Goal: Task Accomplishment & Management: Complete application form

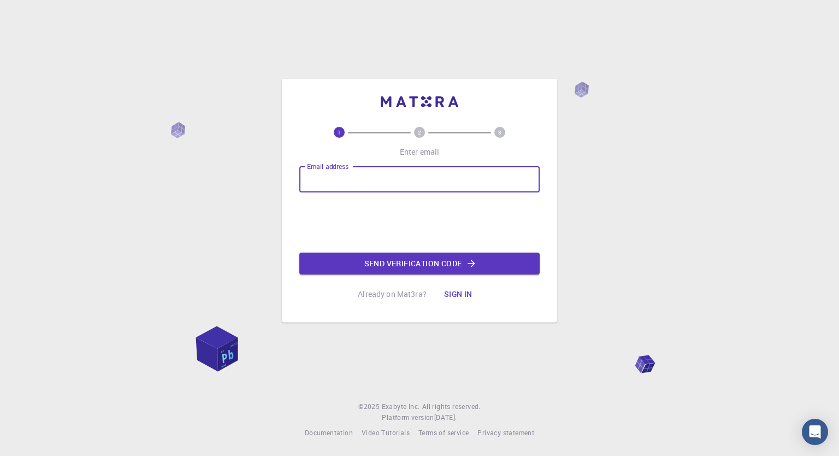
click at [355, 180] on input "Email address" at bounding box center [419, 179] width 240 height 26
type input "[EMAIL_ADDRESS][DOMAIN_NAME]"
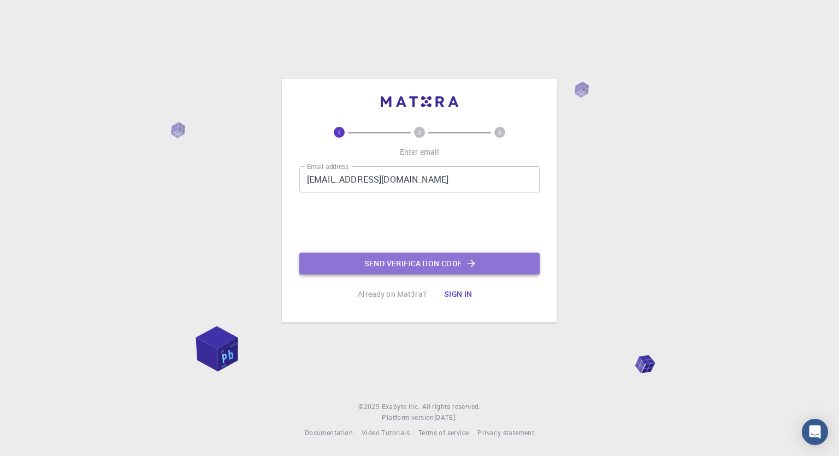
click at [406, 267] on button "Send verification code" at bounding box center [419, 263] width 240 height 22
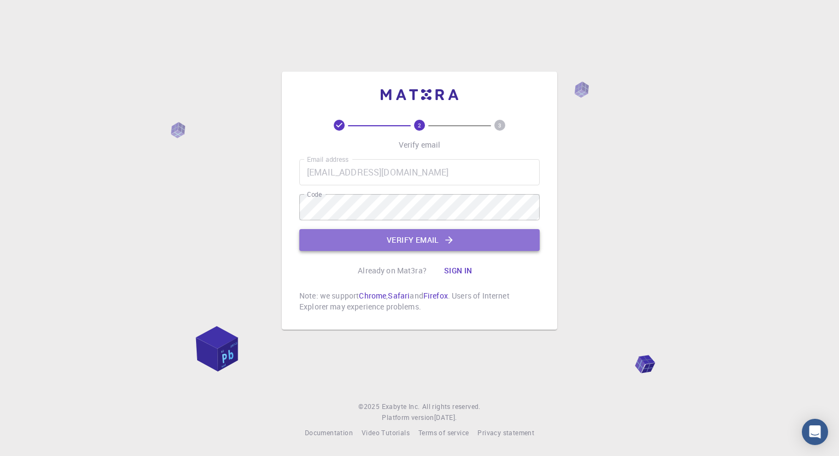
click at [439, 247] on button "Verify email" at bounding box center [419, 240] width 240 height 22
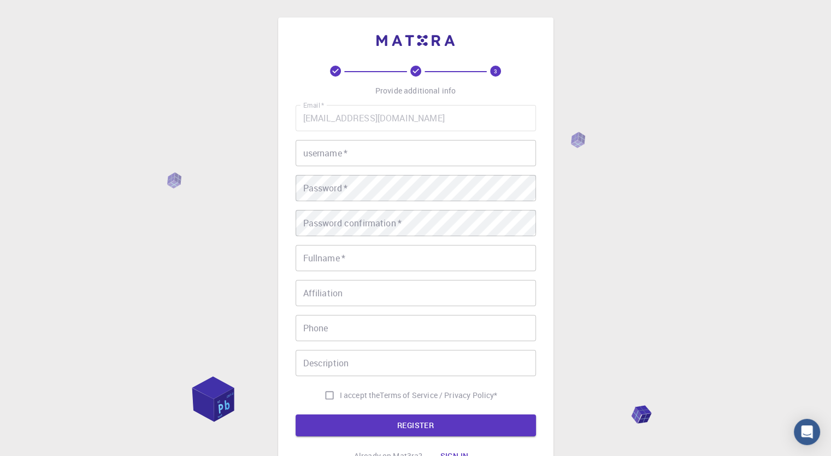
click at [382, 157] on input "username   *" at bounding box center [416, 153] width 240 height 26
type input "gaurav"
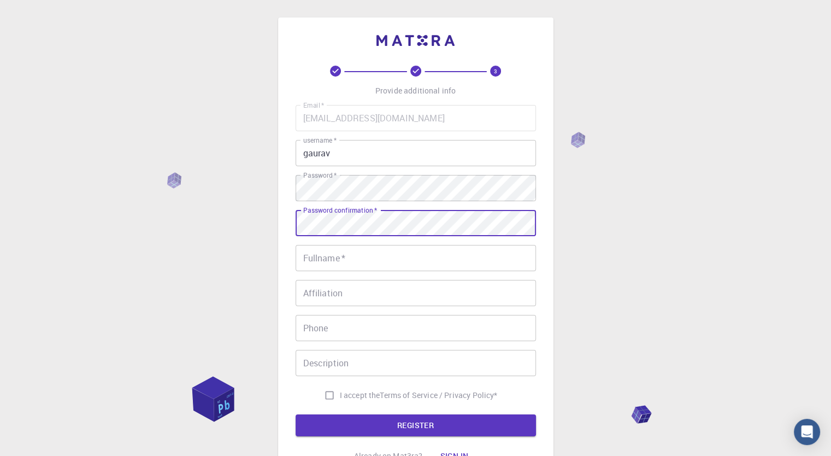
click at [343, 262] on input "Fullname   *" at bounding box center [416, 258] width 240 height 26
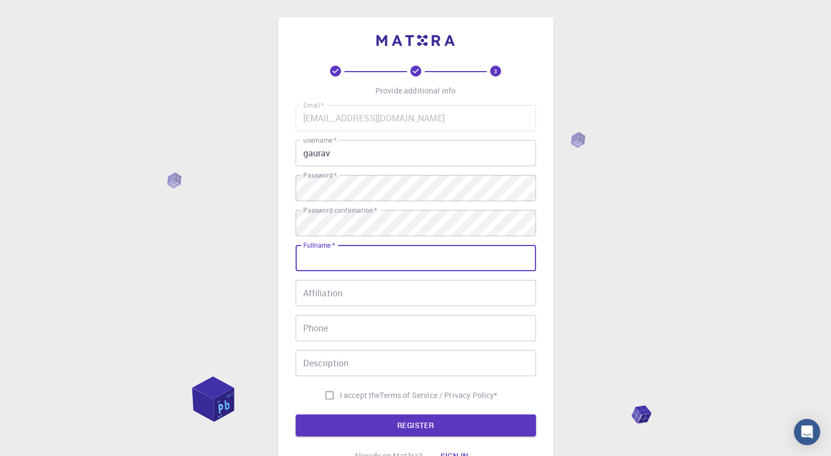
type input "[PERSON_NAME]"
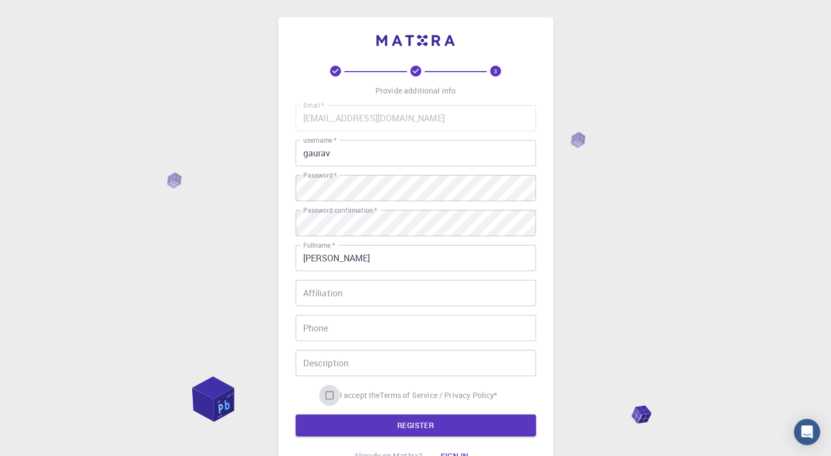
click at [328, 396] on input "I accept the Terms of Service / Privacy Policy *" at bounding box center [329, 395] width 21 height 21
checkbox input "true"
click at [407, 428] on button "REGISTER" at bounding box center [416, 425] width 240 height 22
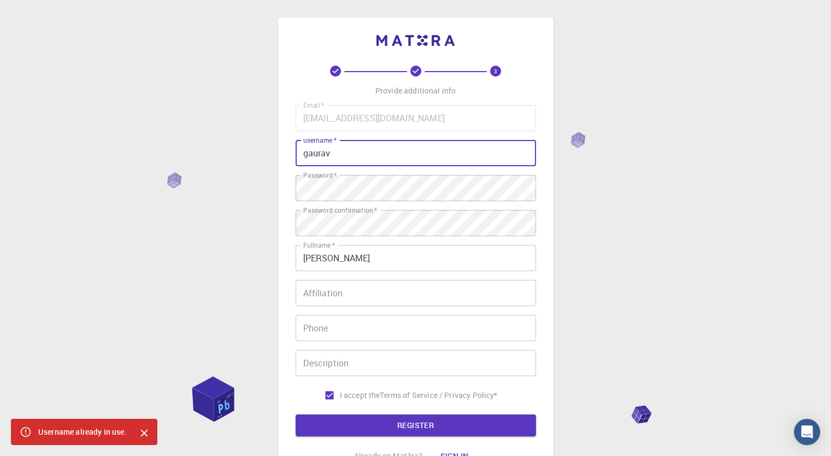
click at [333, 151] on input "gaurav" at bounding box center [416, 153] width 240 height 26
type input "gaurav85"
click at [417, 427] on button "REGISTER" at bounding box center [416, 425] width 240 height 22
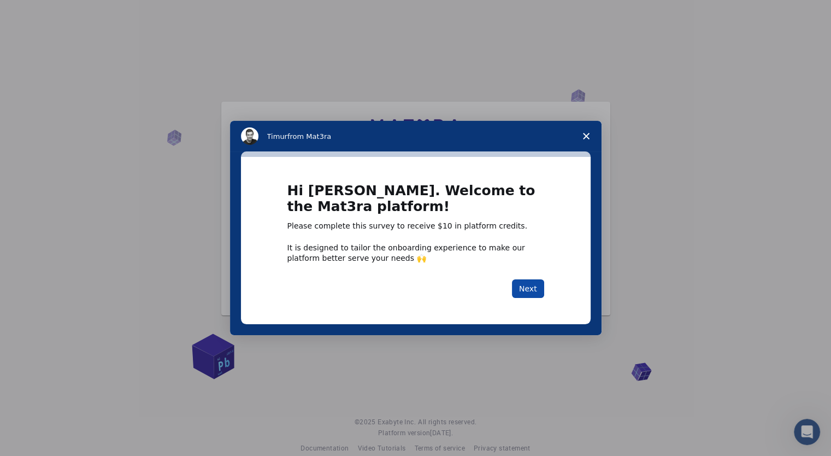
click at [534, 290] on button "Next" at bounding box center [528, 288] width 32 height 19
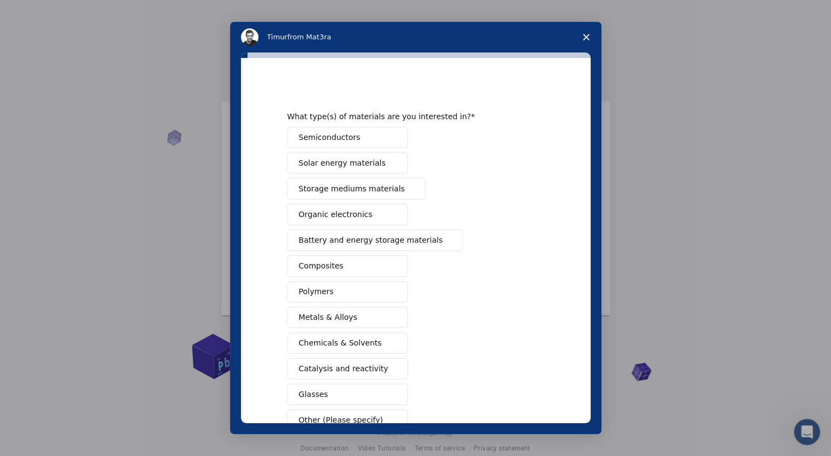
scroll to position [69, 0]
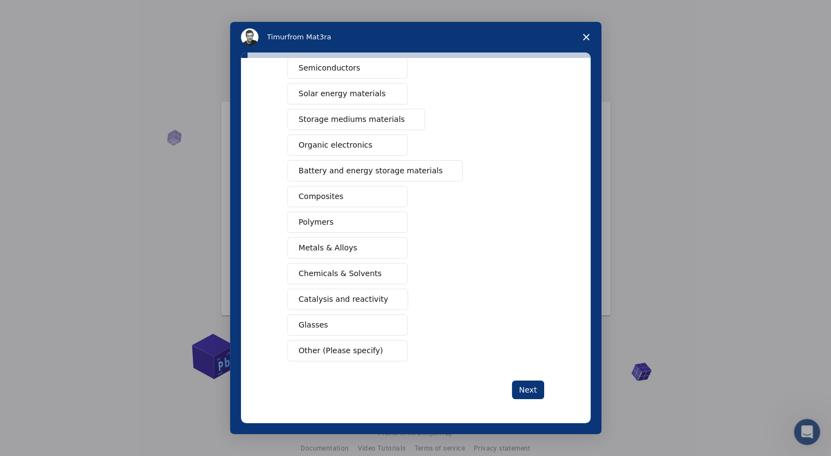
click at [330, 350] on span "Other (Please specify)" at bounding box center [341, 350] width 84 height 11
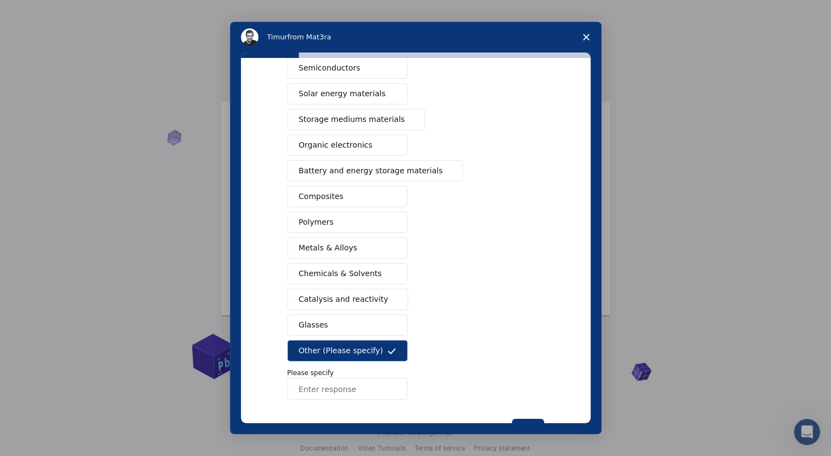
scroll to position [107, 0]
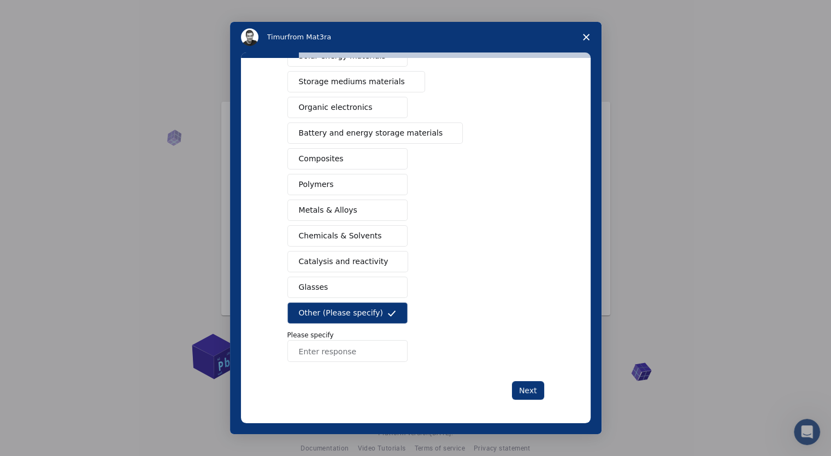
click at [324, 348] on input "Enter response" at bounding box center [347, 351] width 120 height 22
type input "pharma"
click at [529, 391] on button "Next" at bounding box center [528, 390] width 32 height 19
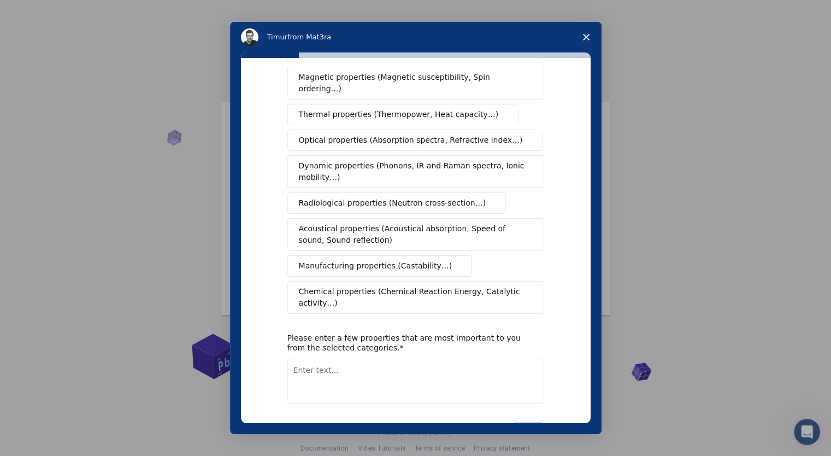
scroll to position [0, 0]
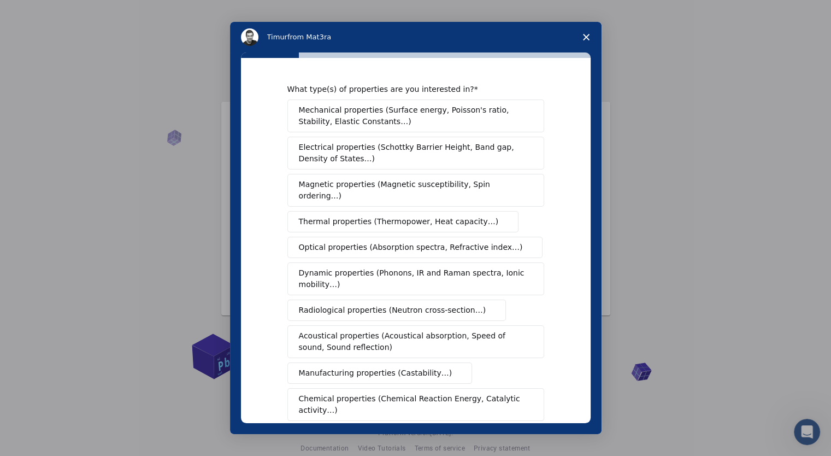
click at [586, 36] on icon "Close survey" at bounding box center [586, 37] width 7 height 7
